Goal: Contribute content: Add original content to the website for others to see

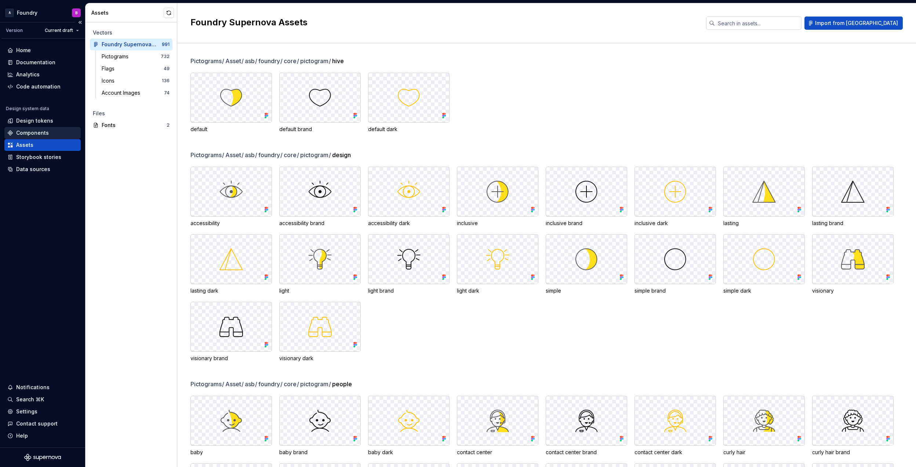
click at [51, 129] on div "Components" at bounding box center [42, 133] width 76 height 12
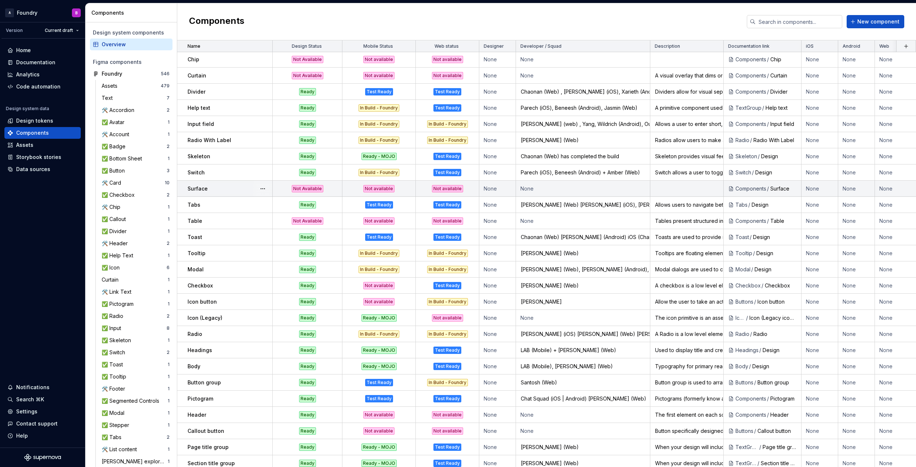
scroll to position [196, 0]
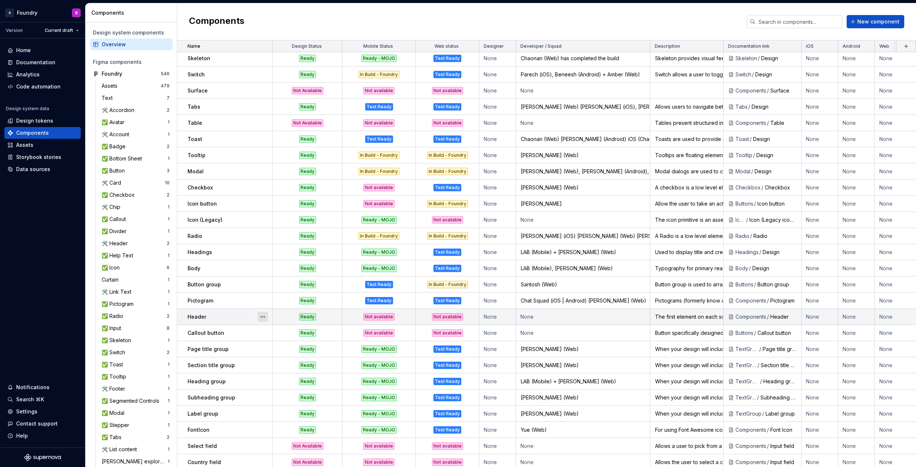
click at [266, 316] on button "button" at bounding box center [263, 317] width 10 height 10
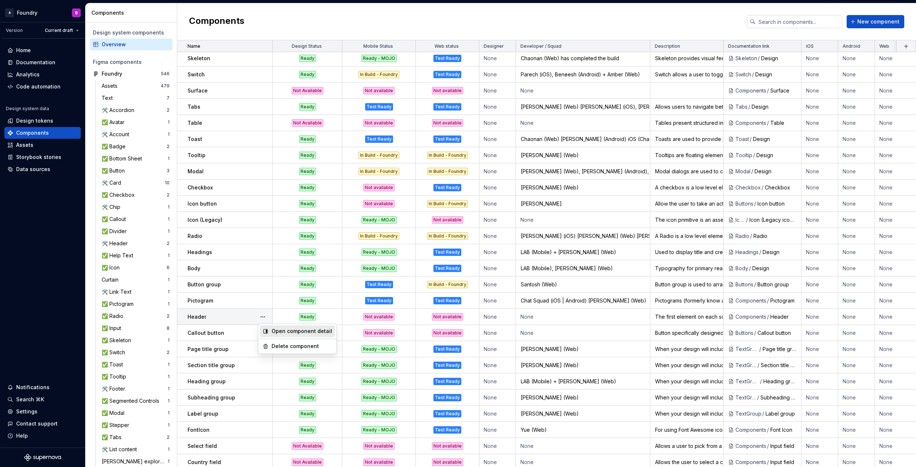
click at [286, 332] on div "Open component detail" at bounding box center [302, 330] width 61 height 7
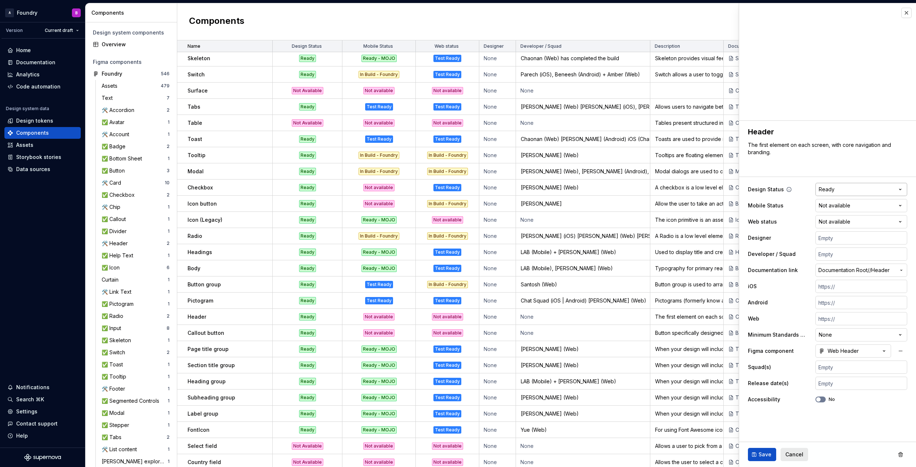
click at [847, 189] on html "A Foundry B Version Current draft Home Documentation Analytics Code automation …" at bounding box center [458, 233] width 916 height 467
type textarea "*"
select select "**********"
click at [759, 454] on span "Save" at bounding box center [765, 454] width 13 height 7
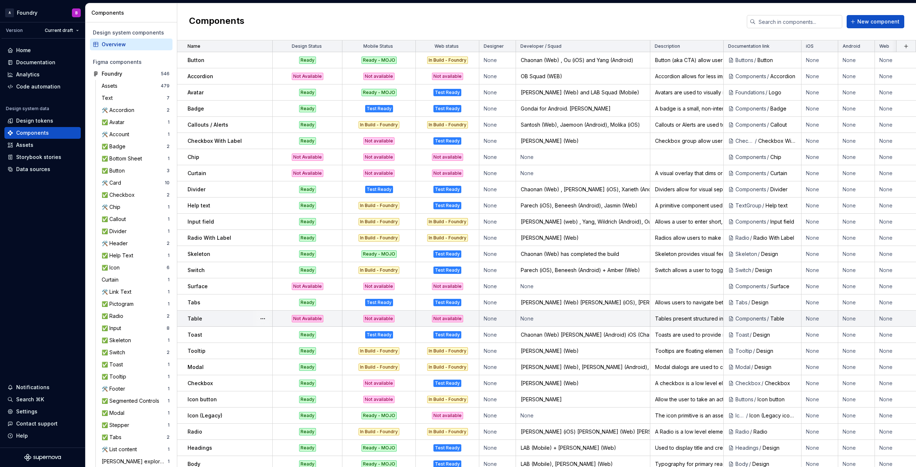
click at [268, 319] on div at bounding box center [262, 319] width 19 height 16
click at [265, 320] on button "button" at bounding box center [263, 319] width 10 height 10
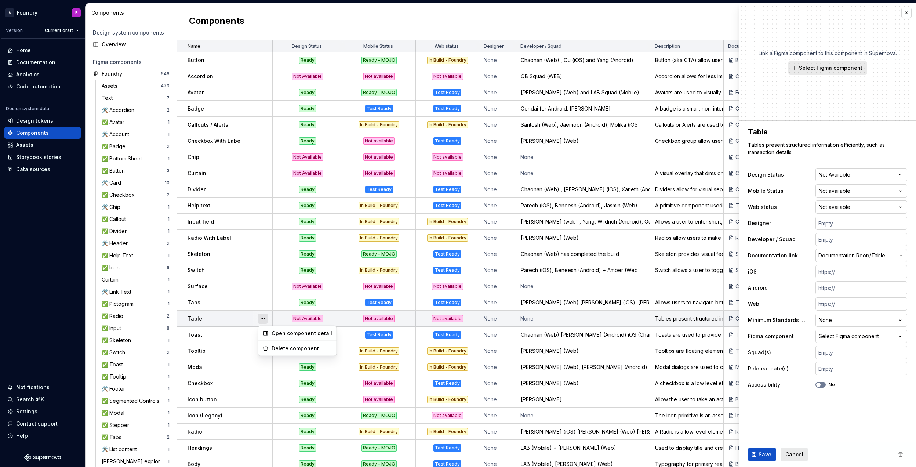
click at [263, 318] on button "button" at bounding box center [263, 319] width 10 height 10
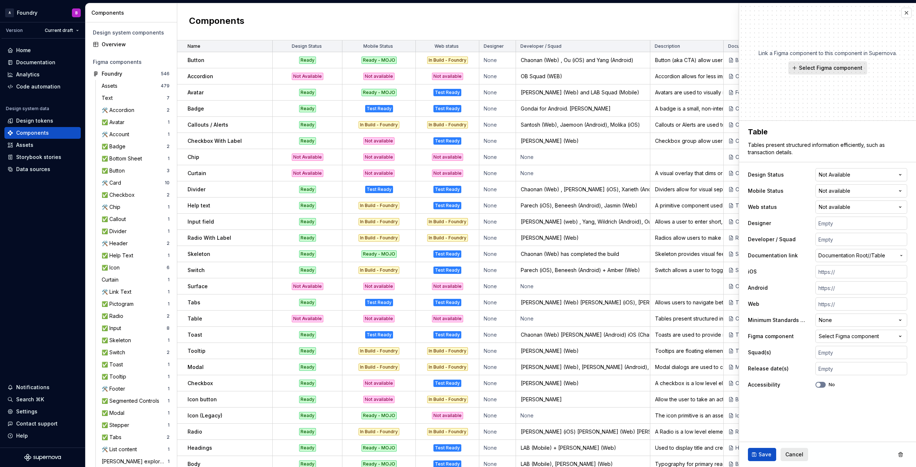
click at [253, 29] on div "Components New component" at bounding box center [546, 21] width 739 height 37
click at [287, 26] on div "Components New component" at bounding box center [546, 21] width 739 height 37
click at [332, 49] on html "A Foundry B Version Current draft Home Documentation Analytics Code automation …" at bounding box center [458, 233] width 916 height 467
click at [347, 95] on div "Sort ascending" at bounding box center [360, 99] width 62 height 12
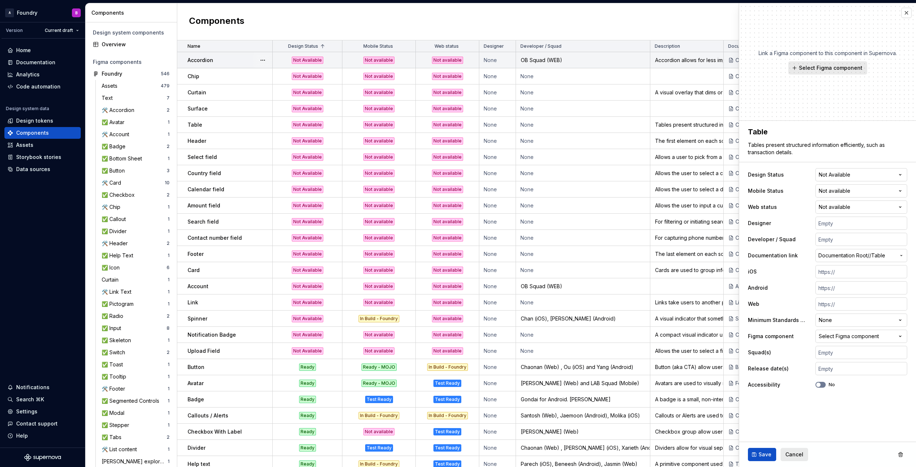
click at [495, 59] on td "None" at bounding box center [498, 60] width 37 height 16
click at [484, 59] on td "None" at bounding box center [498, 60] width 37 height 16
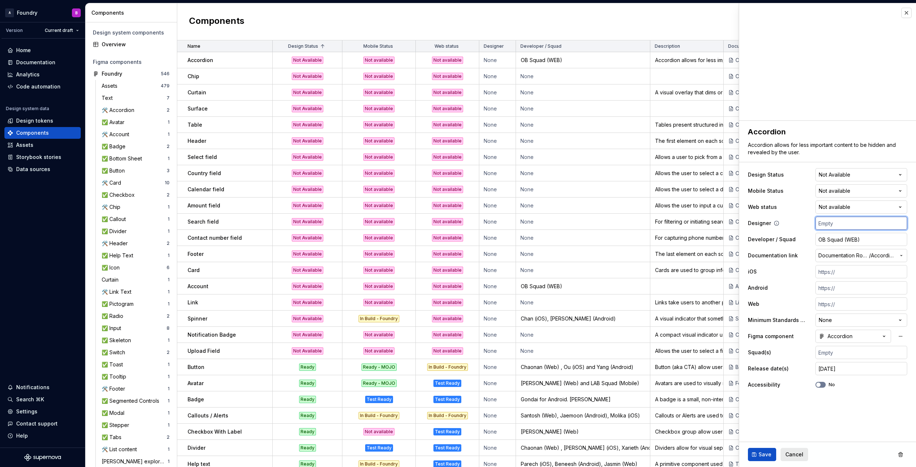
click at [844, 225] on input "text" at bounding box center [862, 223] width 92 height 13
type textarea "*"
type input "A"
type textarea "*"
type input "Ai"
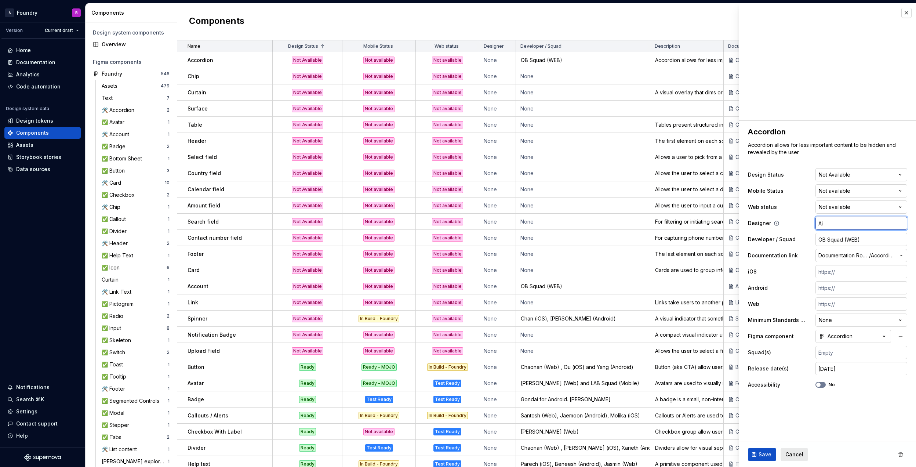
type textarea "*"
type input "Aid"
type textarea "*"
type input "[PERSON_NAME]"
click at [757, 450] on button "Save" at bounding box center [762, 454] width 28 height 13
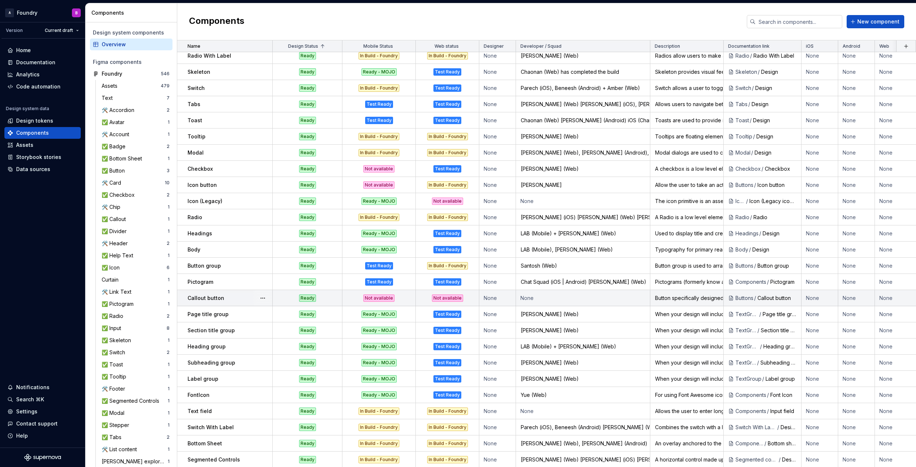
scroll to position [463, 0]
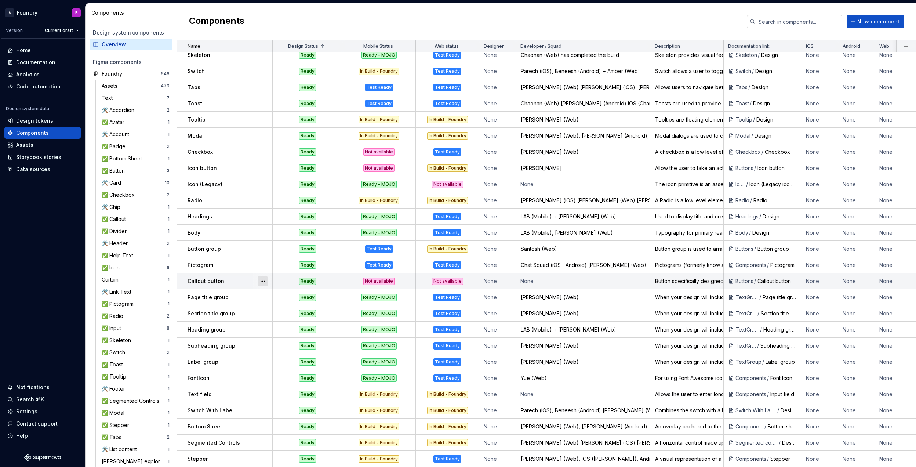
click at [261, 276] on button "button" at bounding box center [263, 281] width 10 height 10
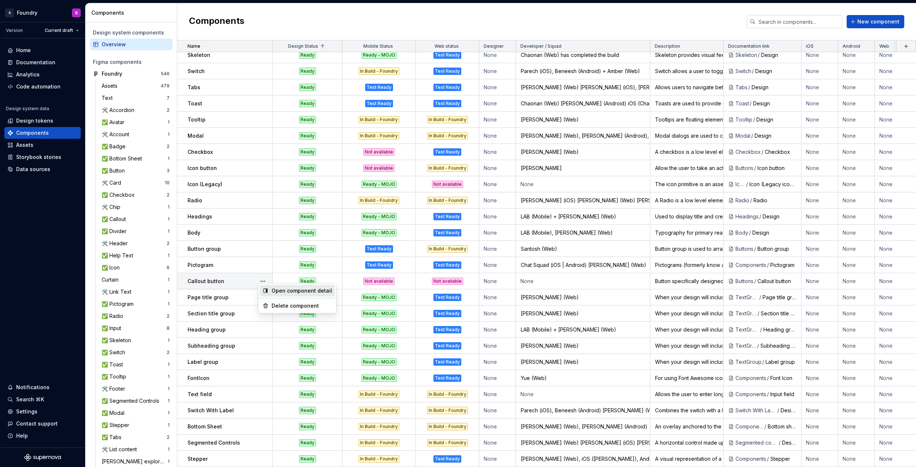
click at [271, 290] on div "Open component detail" at bounding box center [297, 291] width 75 height 12
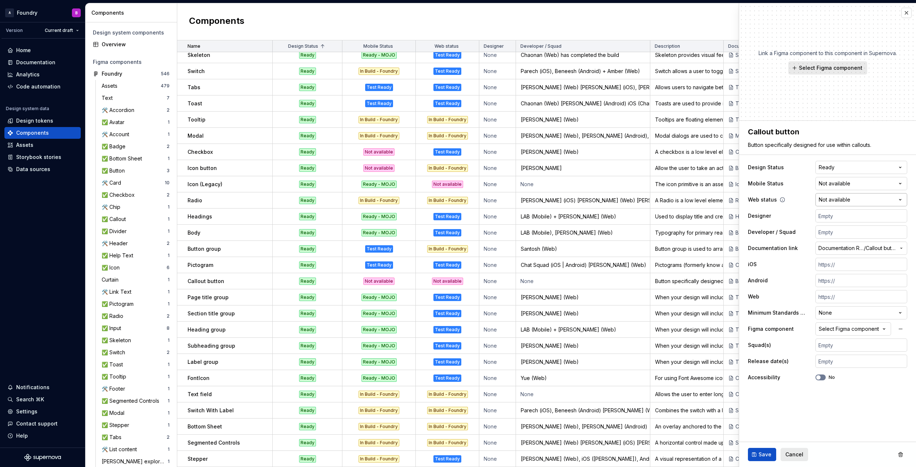
click at [867, 196] on html "A Foundry B Version Current draft Home Documentation Analytics Code automation …" at bounding box center [458, 233] width 916 height 467
type textarea "*"
select select "**********"
click at [758, 450] on button "Save" at bounding box center [762, 454] width 28 height 13
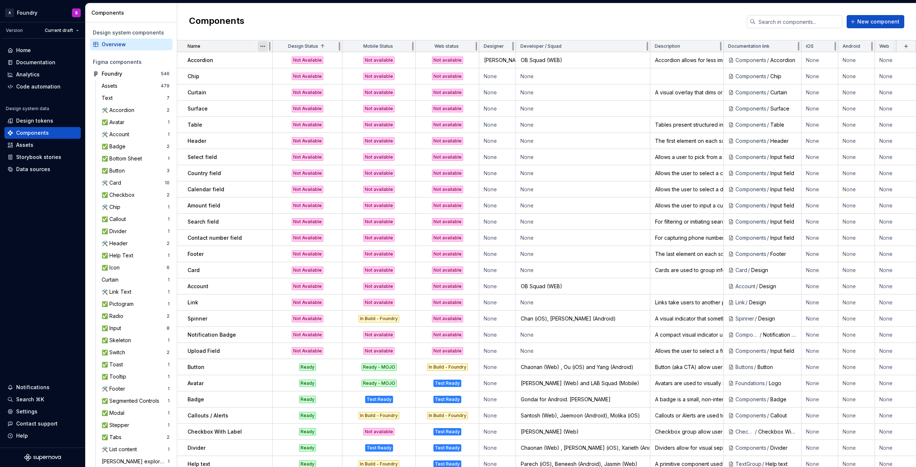
click at [263, 47] on html "A Foundry B Version Current draft Home Documentation Analytics Code automation …" at bounding box center [458, 233] width 916 height 467
click at [281, 64] on div "Sort ascending" at bounding box center [296, 60] width 48 height 7
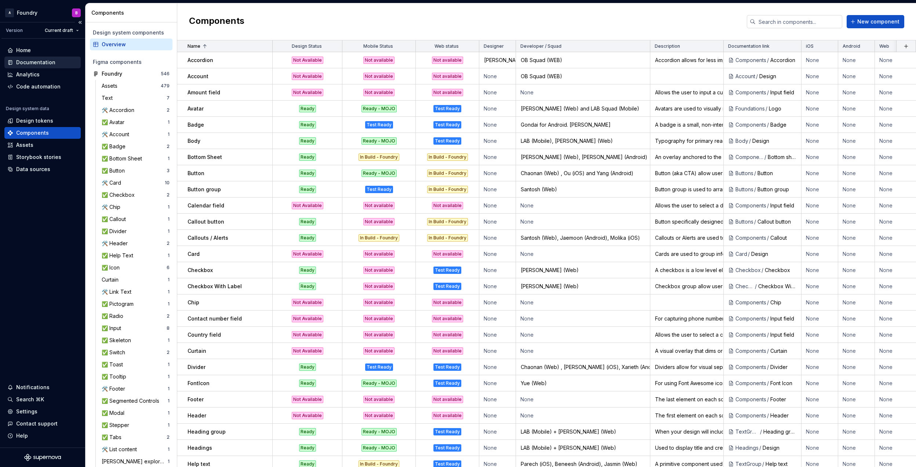
click at [47, 62] on div "Documentation" at bounding box center [35, 62] width 39 height 7
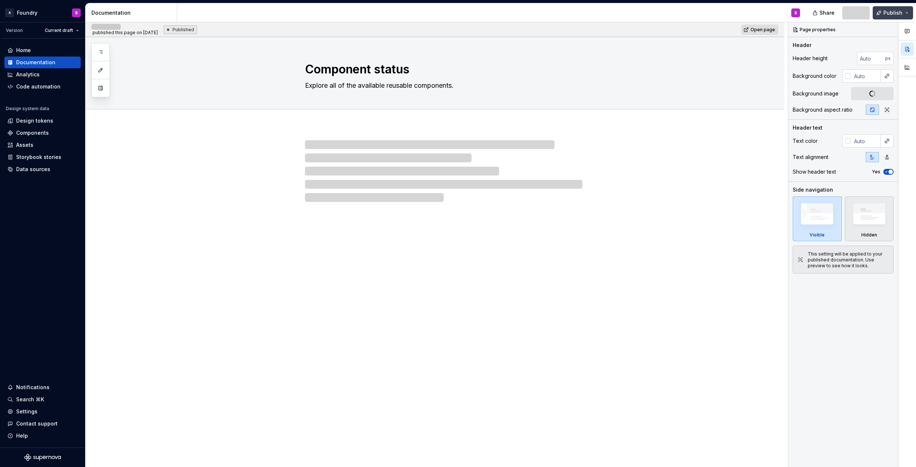
click at [892, 14] on span "Publish" at bounding box center [893, 12] width 19 height 7
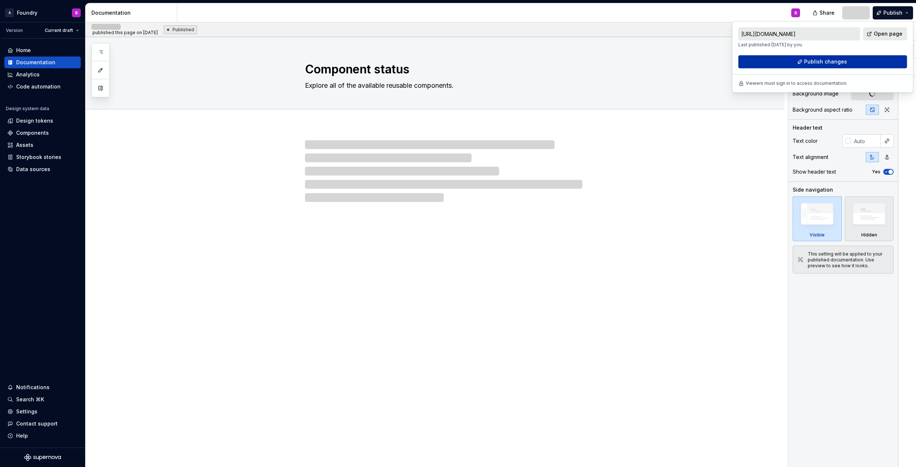
click at [807, 58] on button "Publish changes" at bounding box center [823, 61] width 169 height 13
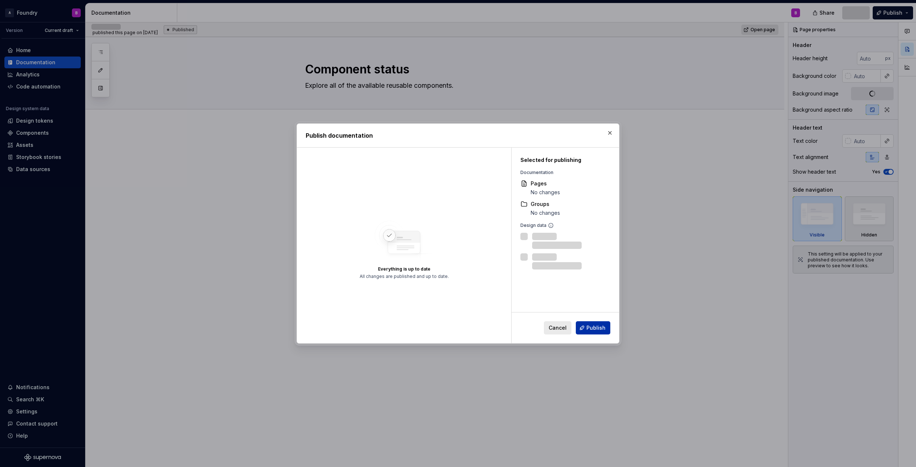
click at [596, 328] on span "Publish" at bounding box center [596, 327] width 19 height 7
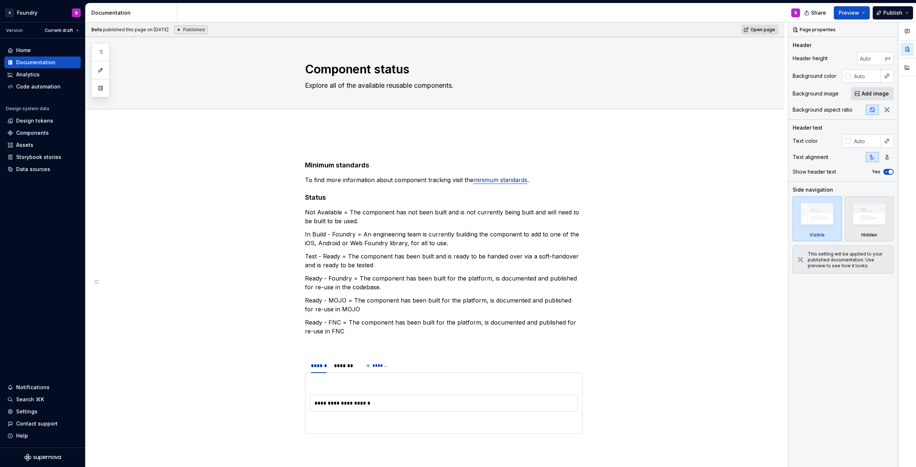
type textarea "*"
